Goal: Find specific page/section: Find specific page/section

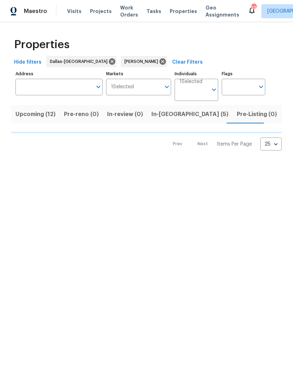
click at [170, 112] on span "In-reno (5)" at bounding box center [190, 114] width 77 height 10
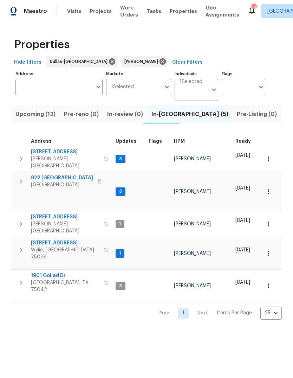
click at [270, 221] on icon "button" at bounding box center [268, 224] width 7 height 7
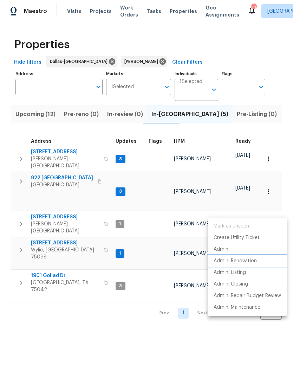
click at [252, 262] on p "Admin: Renovation" at bounding box center [235, 261] width 43 height 7
click at [77, 287] on div at bounding box center [146, 189] width 293 height 378
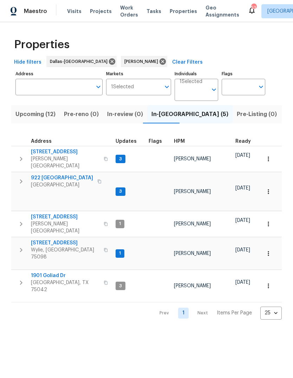
click at [58, 214] on span "9010 Bald Cypress St" at bounding box center [65, 217] width 69 height 7
click at [33, 115] on span "Upcoming (12)" at bounding box center [35, 114] width 40 height 10
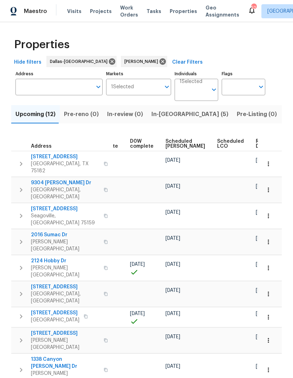
scroll to position [0, 177]
click at [269, 314] on icon "button" at bounding box center [268, 317] width 7 height 7
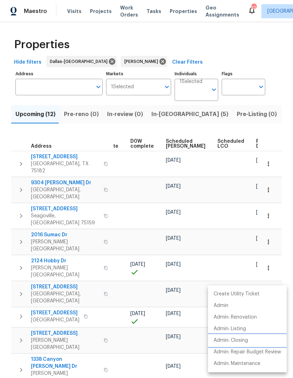
click at [229, 343] on p "Admin: Closing" at bounding box center [231, 340] width 34 height 7
click at [84, 324] on div at bounding box center [146, 189] width 293 height 378
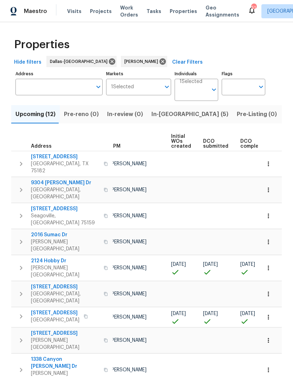
scroll to position [0, 13]
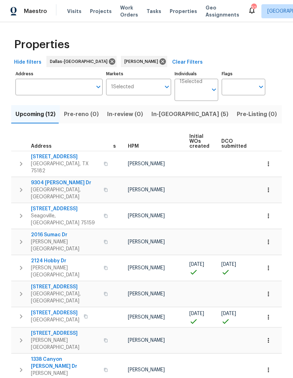
click at [43, 310] on span "[STREET_ADDRESS]" at bounding box center [55, 313] width 49 height 7
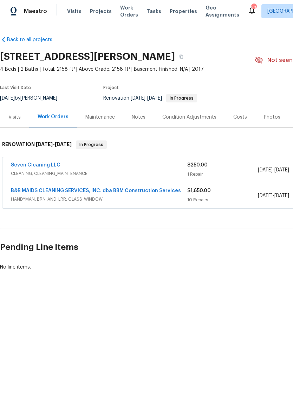
click at [234, 127] on div "Costs" at bounding box center [240, 117] width 31 height 21
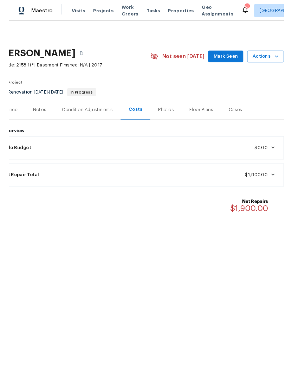
scroll to position [0, 104]
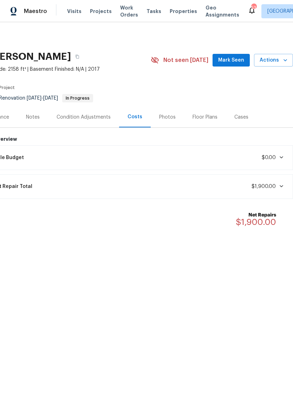
click at [165, 115] on div "Photos" at bounding box center [167, 117] width 17 height 7
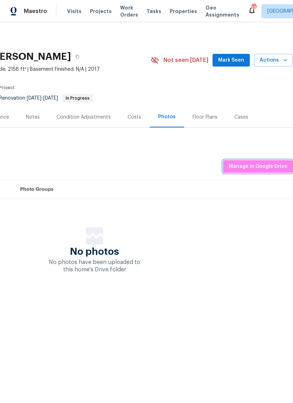
click at [270, 167] on span "Manage in Google Drive" at bounding box center [258, 166] width 59 height 9
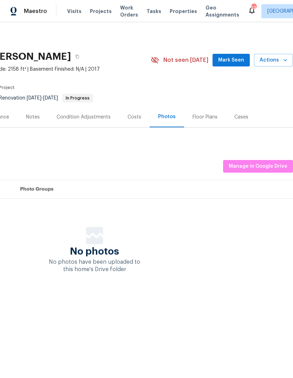
scroll to position [0, 104]
click at [236, 61] on span "Mark Seen" at bounding box center [231, 60] width 26 height 9
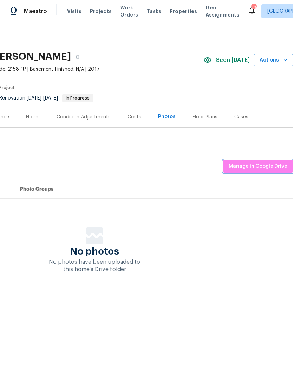
click at [269, 164] on span "Manage in Google Drive" at bounding box center [258, 166] width 59 height 9
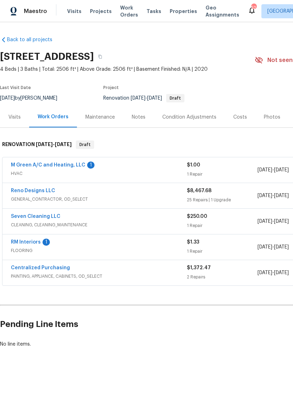
click at [70, 198] on span "GENERAL_CONTRACTOR, OD_SELECT" at bounding box center [99, 199] width 176 height 7
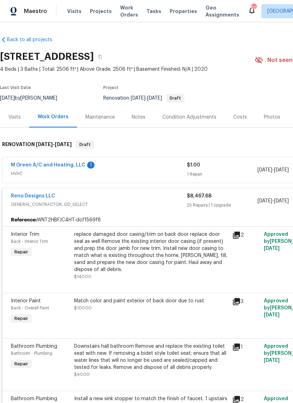
click at [44, 207] on span "GENERAL_CONTRACTOR, OD_SELECT" at bounding box center [99, 204] width 176 height 7
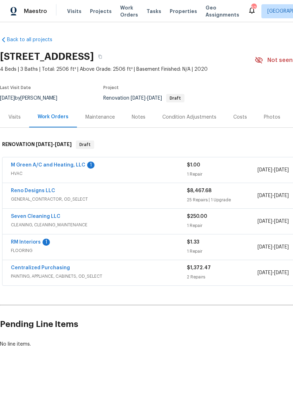
click at [31, 165] on link "M Green A/C and Heating, LLC" at bounding box center [48, 165] width 75 height 5
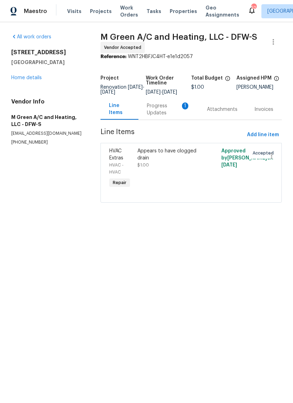
click at [159, 116] on div "Progress Updates 1" at bounding box center [168, 109] width 43 height 14
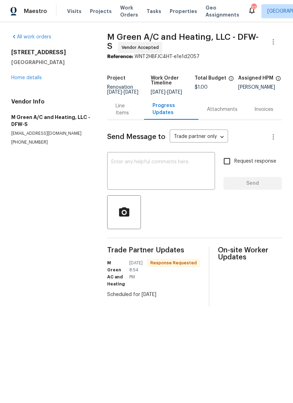
click at [20, 87] on div "All work orders [STREET_ADDRESS] Home details Vendor Info M Green A/C and Heati…" at bounding box center [50, 89] width 79 height 112
click at [14, 79] on link "Home details" at bounding box center [26, 77] width 31 height 5
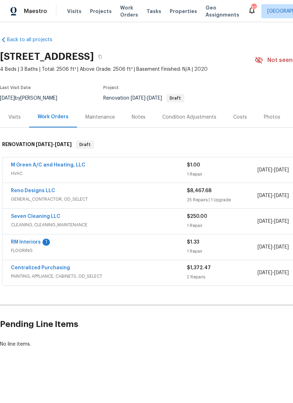
click at [19, 242] on link "RM Interiors" at bounding box center [26, 242] width 30 height 5
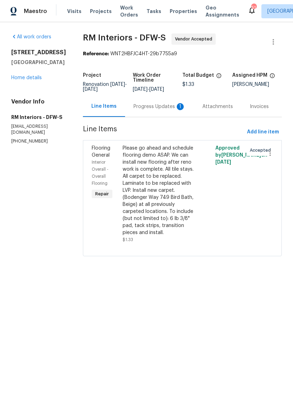
click at [148, 106] on div "Progress Updates 1" at bounding box center [160, 106] width 52 height 7
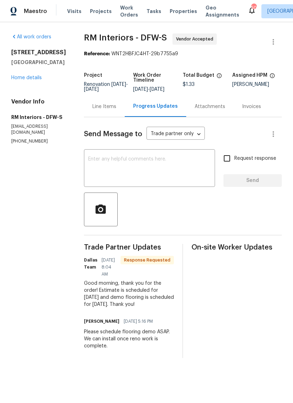
click at [18, 80] on link "Home details" at bounding box center [26, 77] width 31 height 5
